Goal: Task Accomplishment & Management: Complete application form

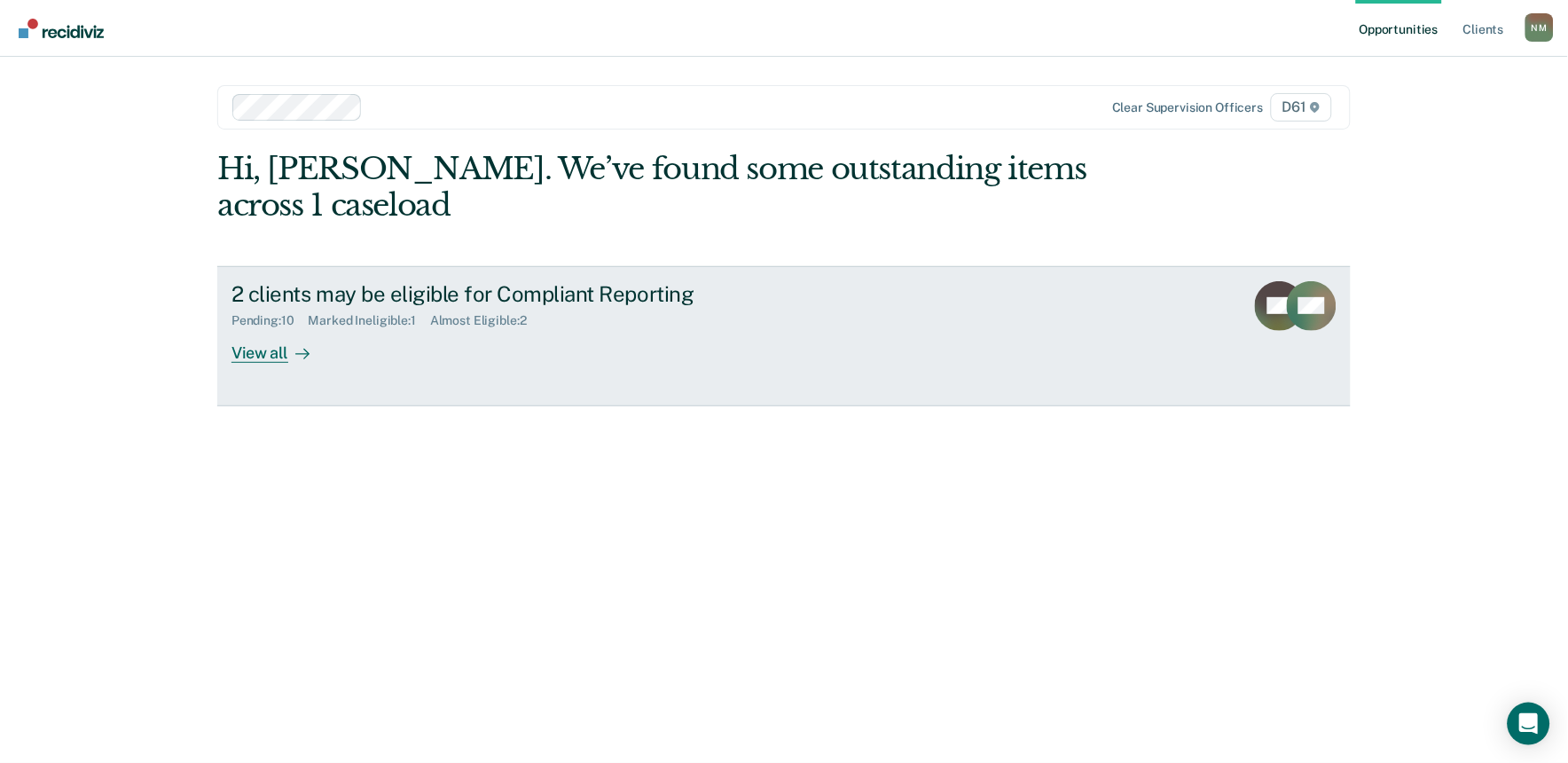
click at [574, 281] on div "2 clients may be eligible for Compliant Reporting" at bounding box center [542, 294] width 622 height 26
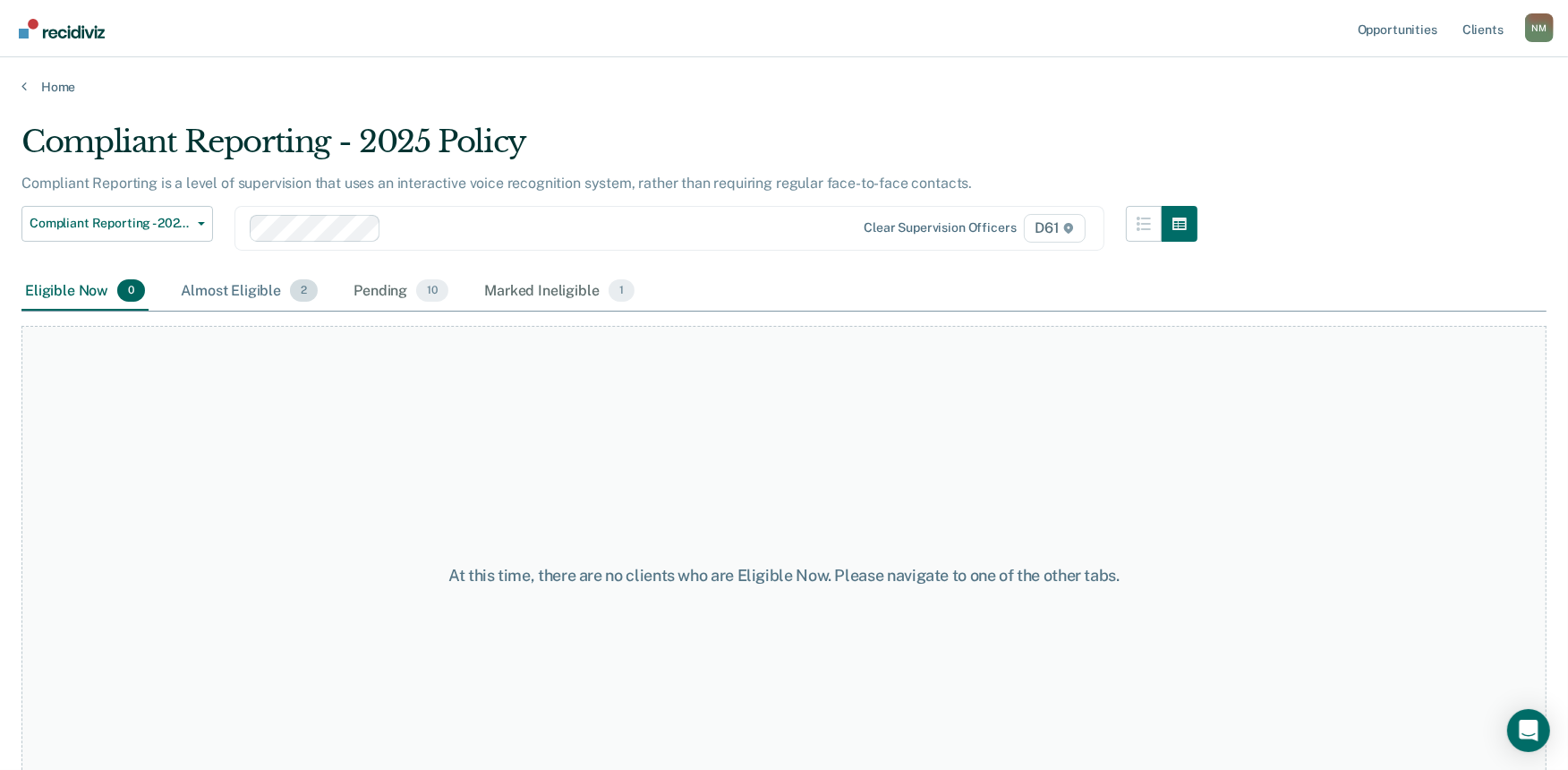
click at [230, 289] on div "Almost Eligible 2" at bounding box center [249, 292] width 144 height 39
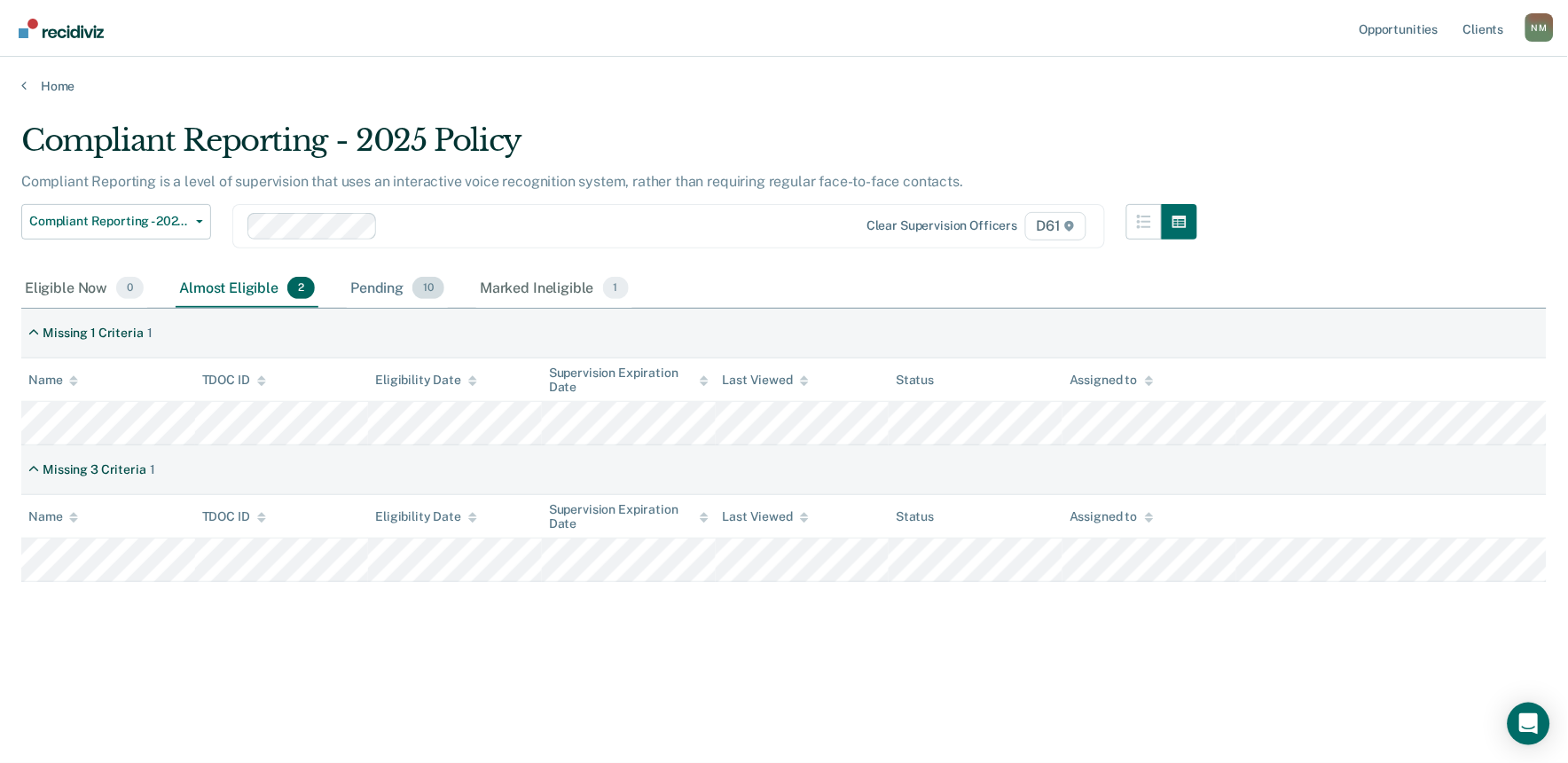
click at [373, 277] on div "Pending 10" at bounding box center [398, 289] width 101 height 39
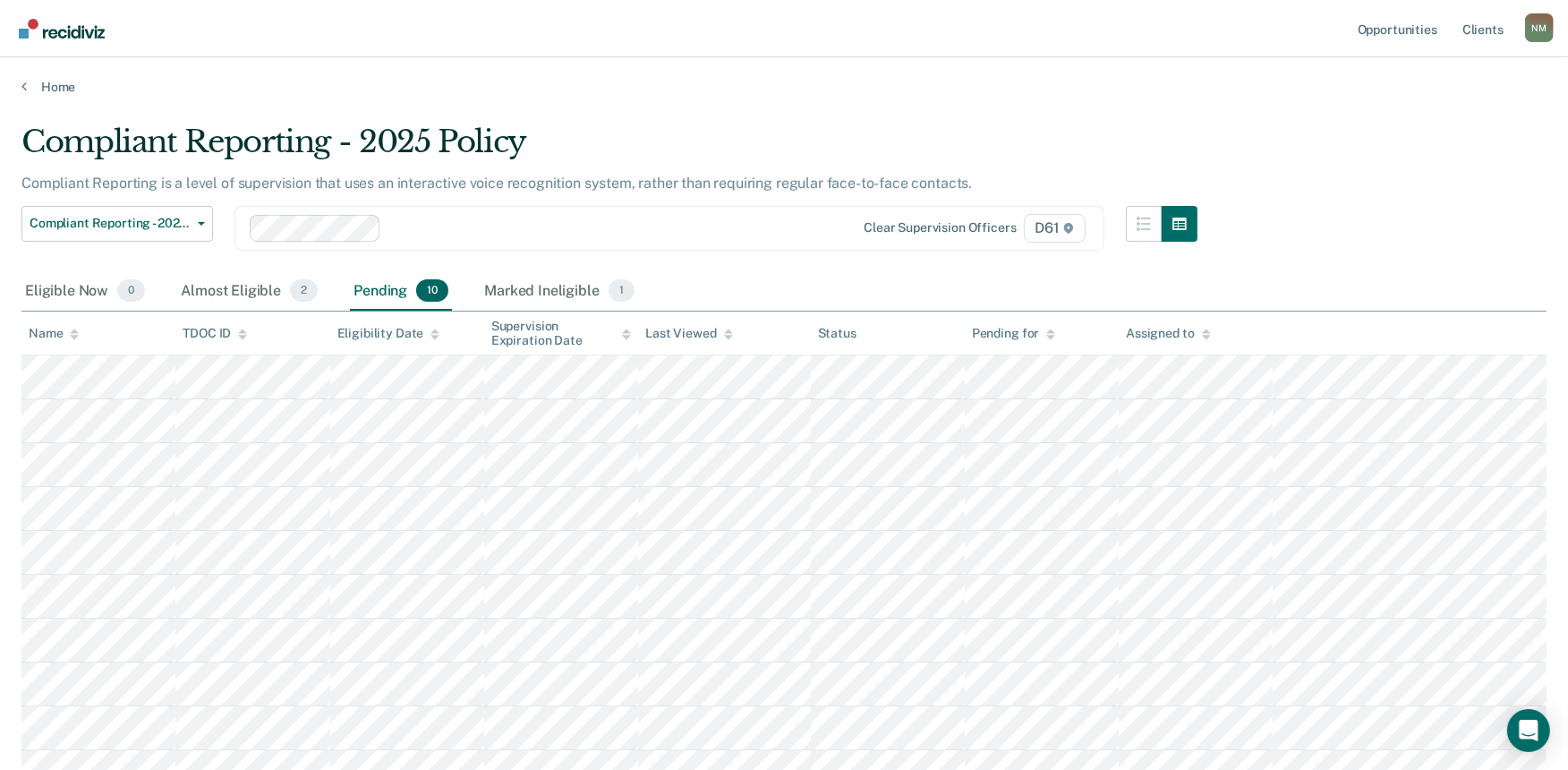
click at [66, 330] on div "Name" at bounding box center [54, 333] width 50 height 15
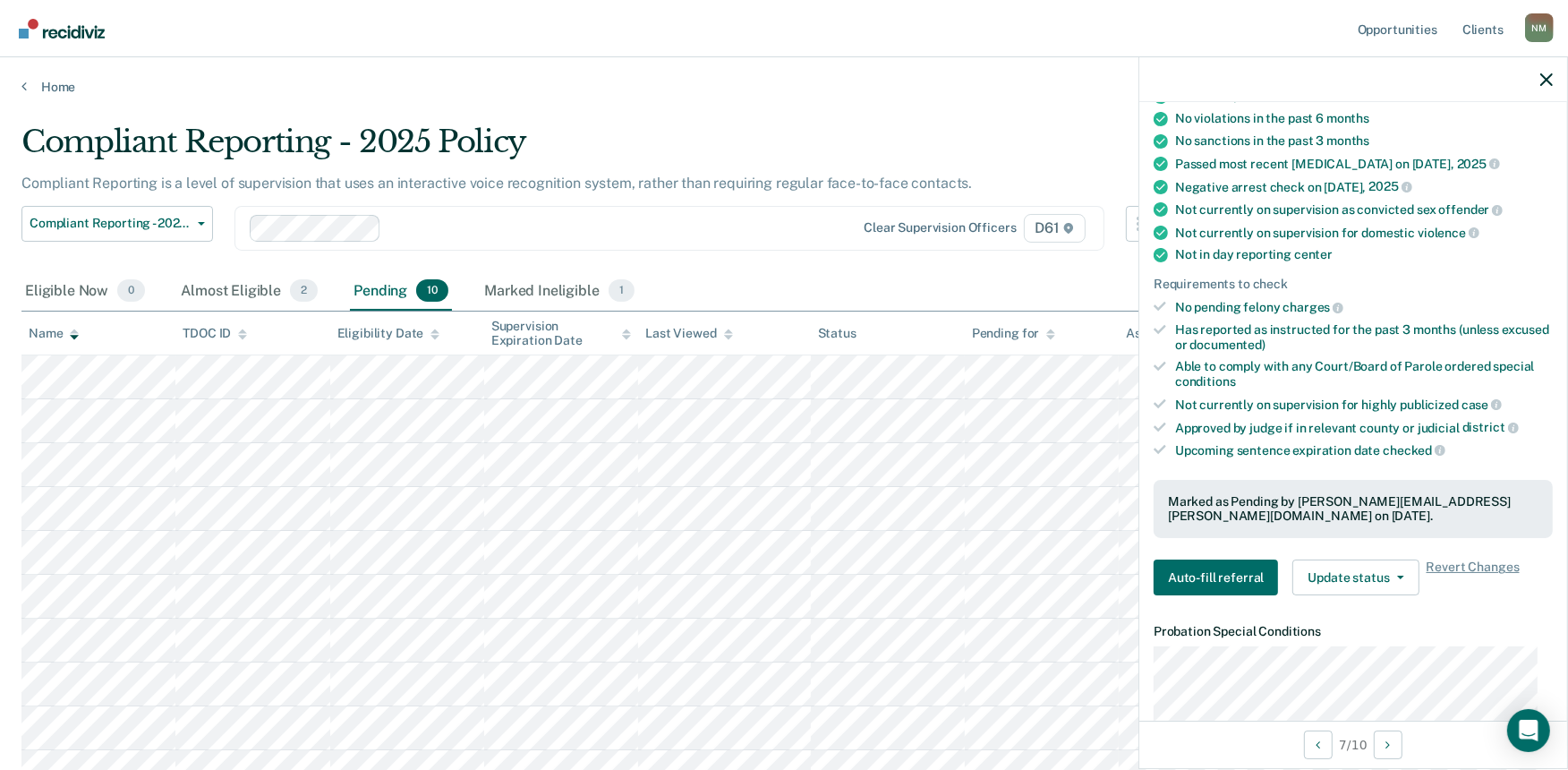
scroll to position [398, 0]
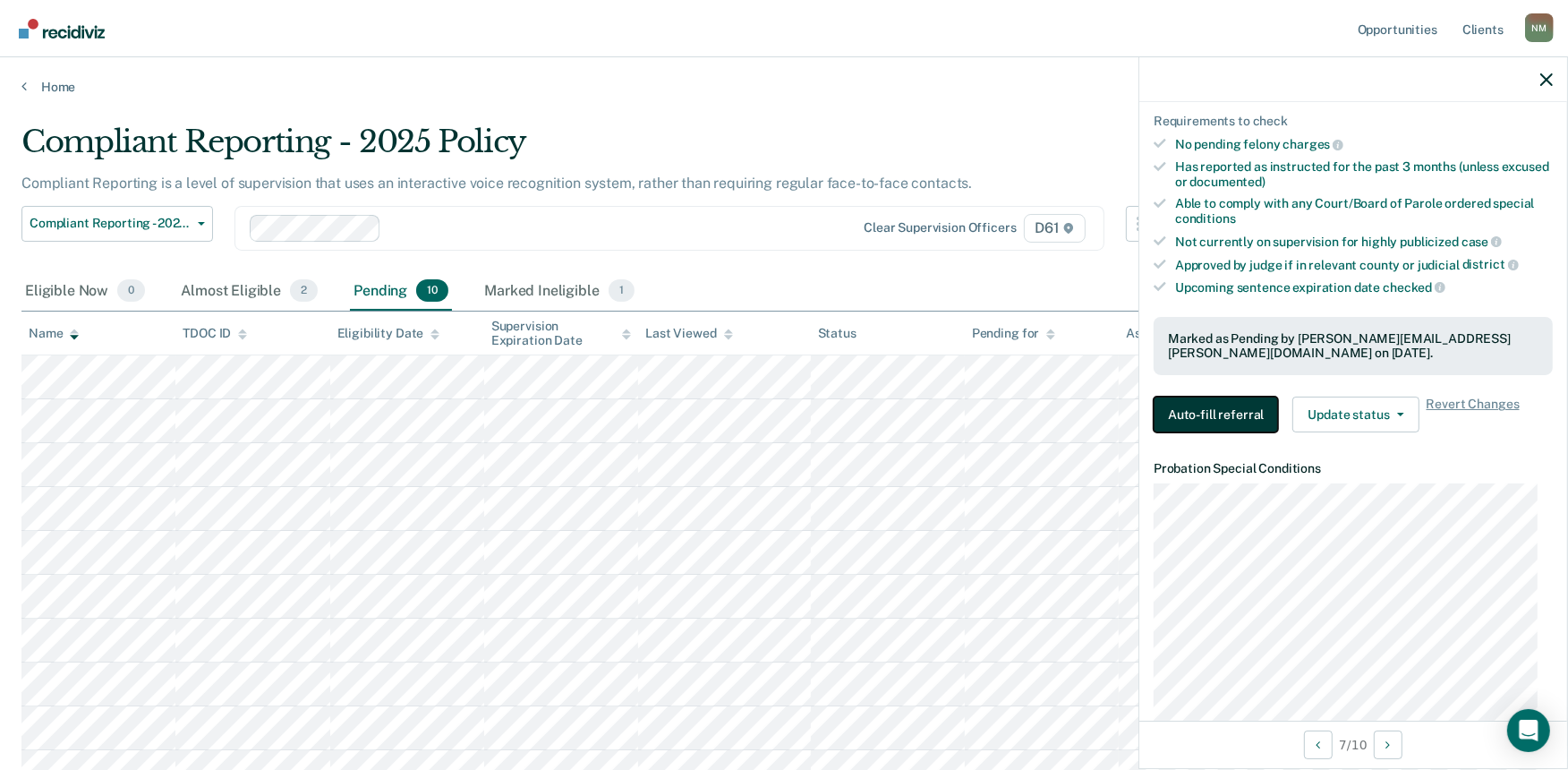
click at [1230, 408] on button "Auto-fill referral" at bounding box center [1216, 414] width 124 height 36
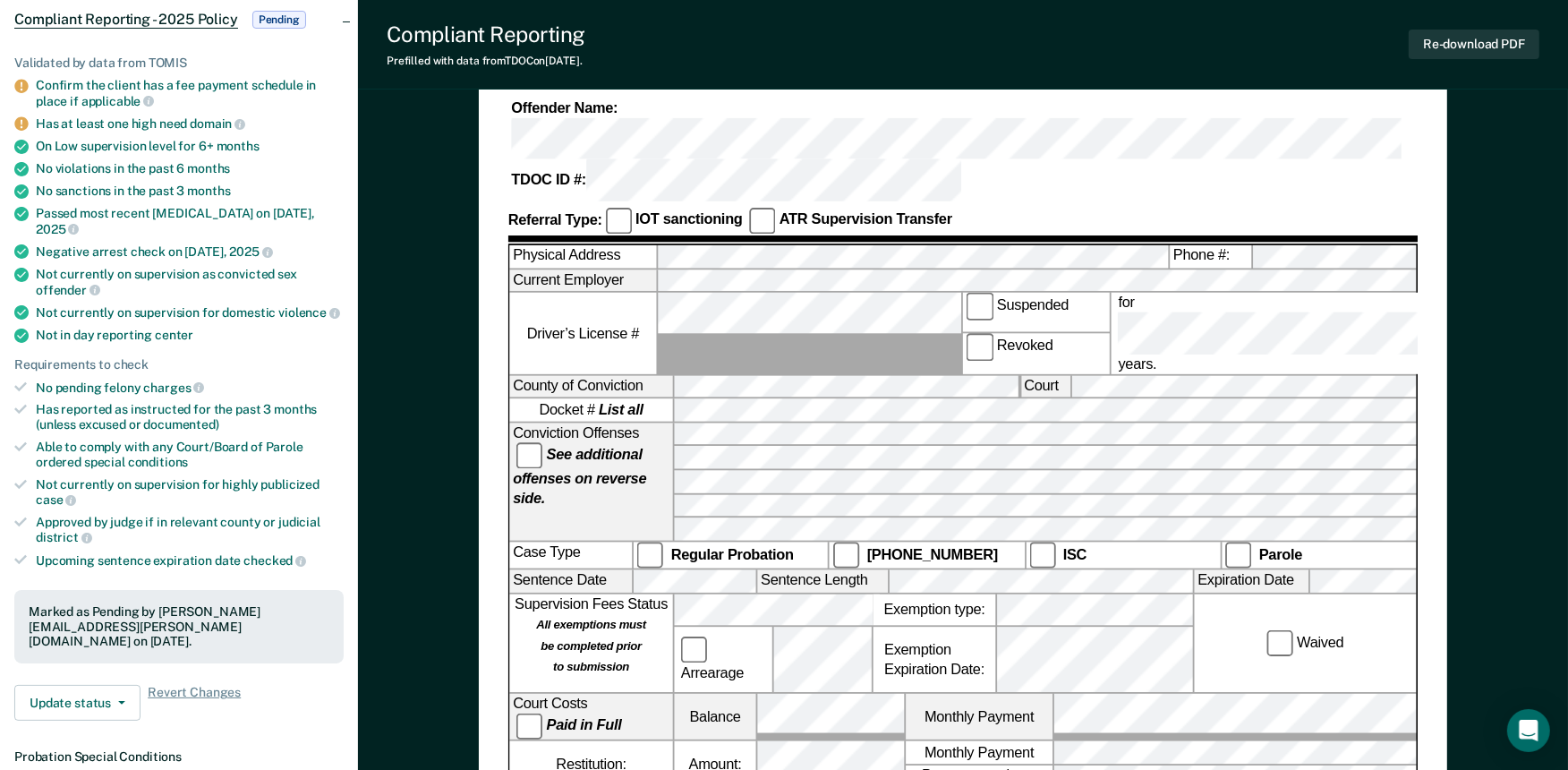
scroll to position [199, 0]
